Goal: Information Seeking & Learning: Learn about a topic

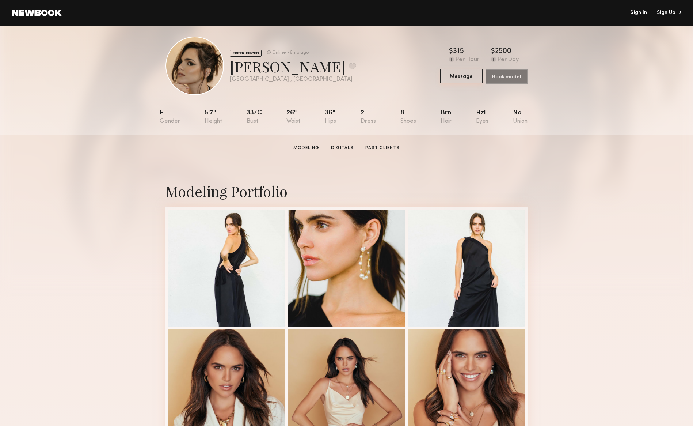
scroll to position [15, 0]
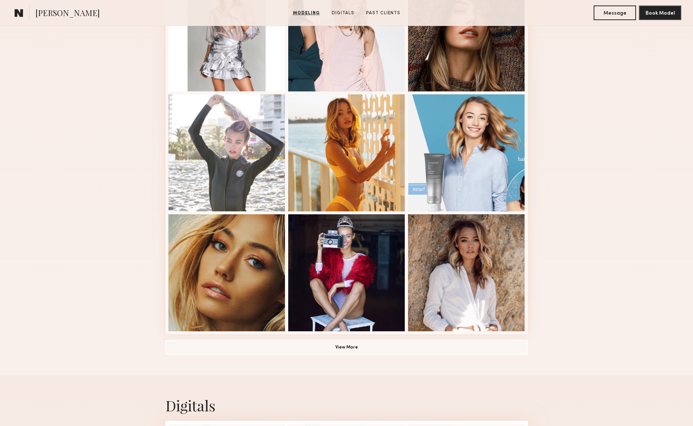
scroll to position [362, 0]
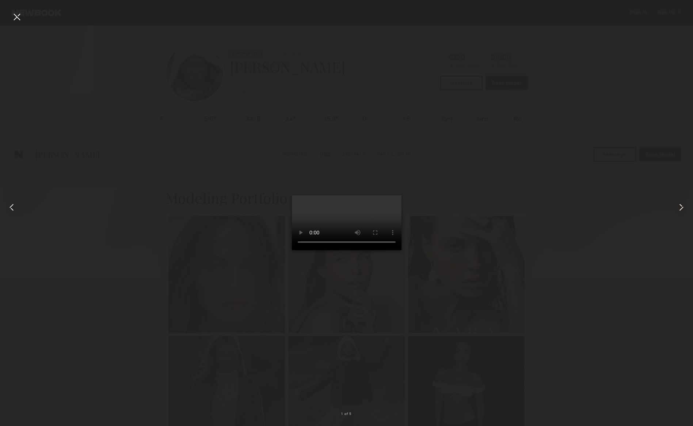
scroll to position [692, 0]
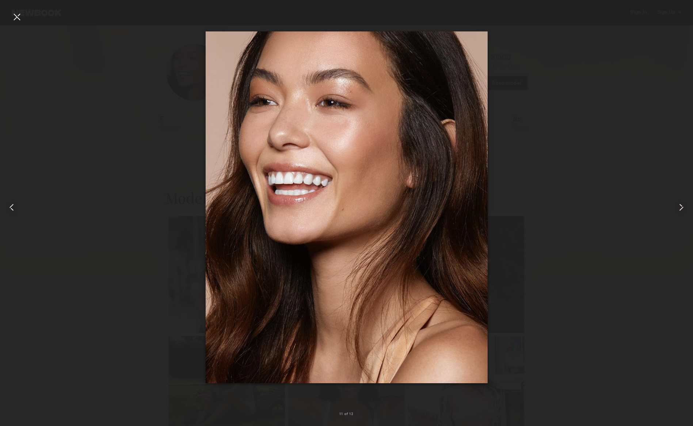
click at [14, 12] on div at bounding box center [17, 17] width 12 height 12
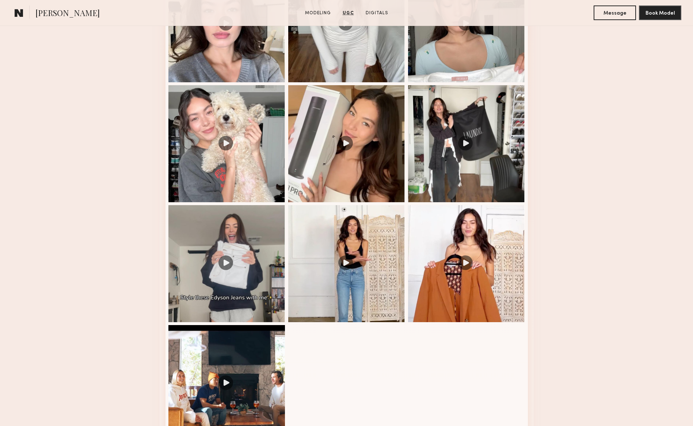
scroll to position [909, 0]
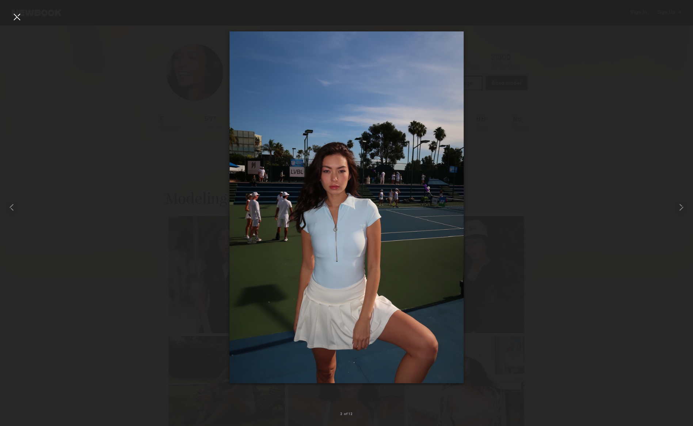
scroll to position [140, 0]
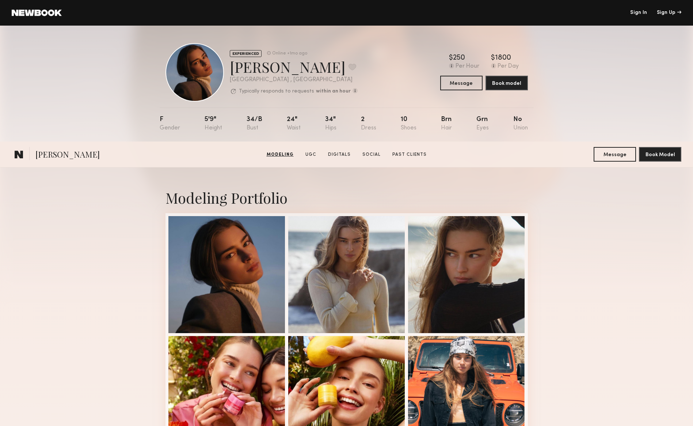
scroll to position [148, 0]
